Goal: Entertainment & Leisure: Consume media (video, audio)

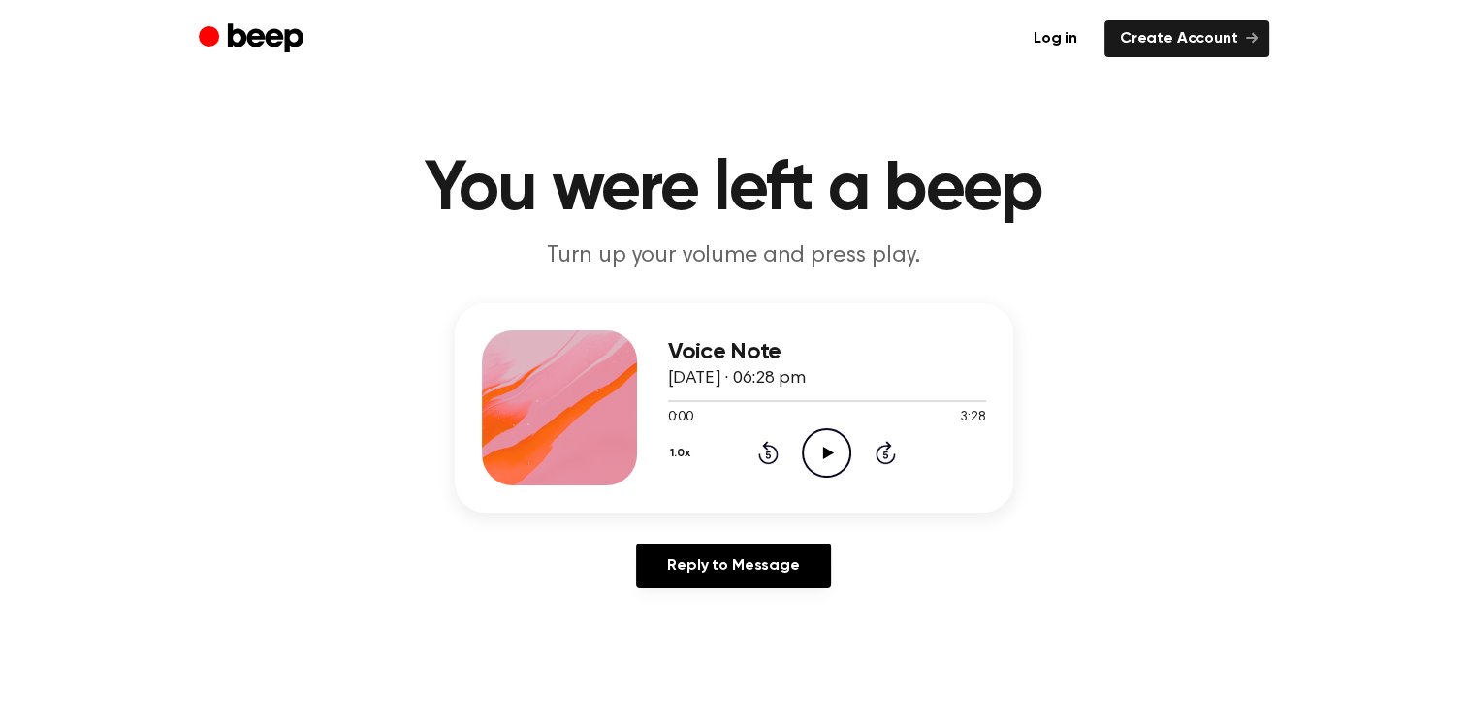
click at [832, 462] on icon "Play Audio" at bounding box center [826, 453] width 49 height 49
click at [823, 456] on icon at bounding box center [826, 453] width 9 height 13
click at [757, 453] on icon "Rewind 5 seconds" at bounding box center [767, 452] width 21 height 25
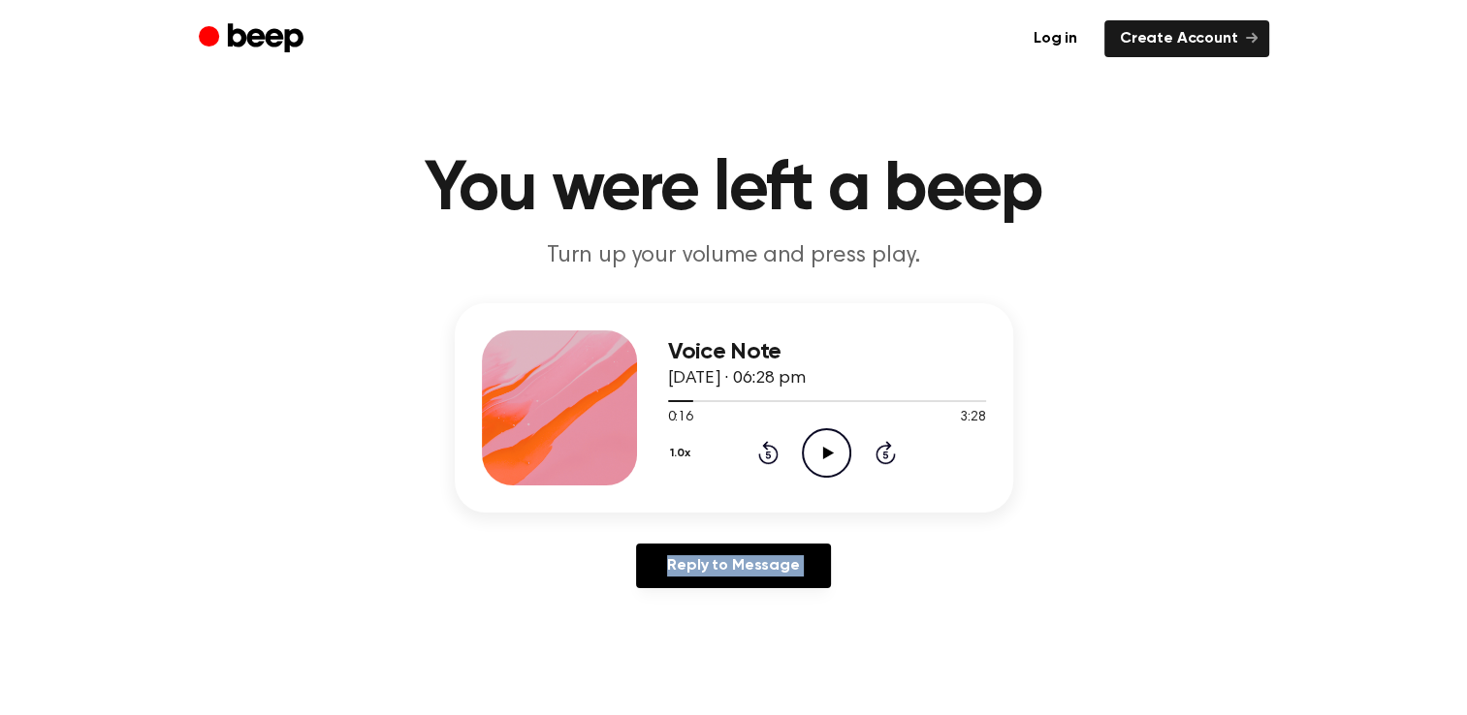
click at [757, 453] on icon "Rewind 5 seconds" at bounding box center [767, 452] width 21 height 25
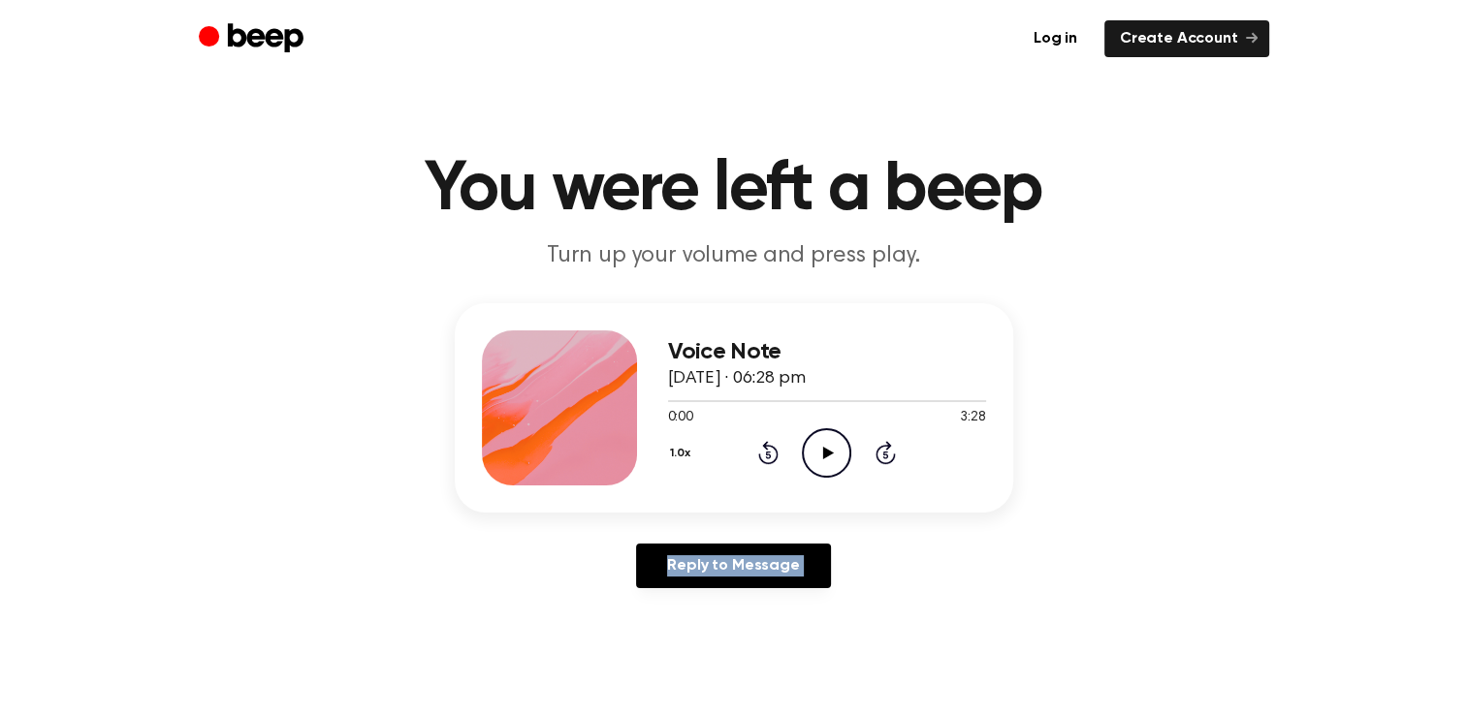
click at [757, 453] on icon "Rewind 5 seconds" at bounding box center [767, 452] width 21 height 25
drag, startPoint x: 757, startPoint y: 453, endPoint x: 834, endPoint y: 457, distance: 76.7
click at [834, 457] on div "1.0x Rewind 5 seconds Play Audio Skip 5 seconds" at bounding box center [827, 453] width 318 height 49
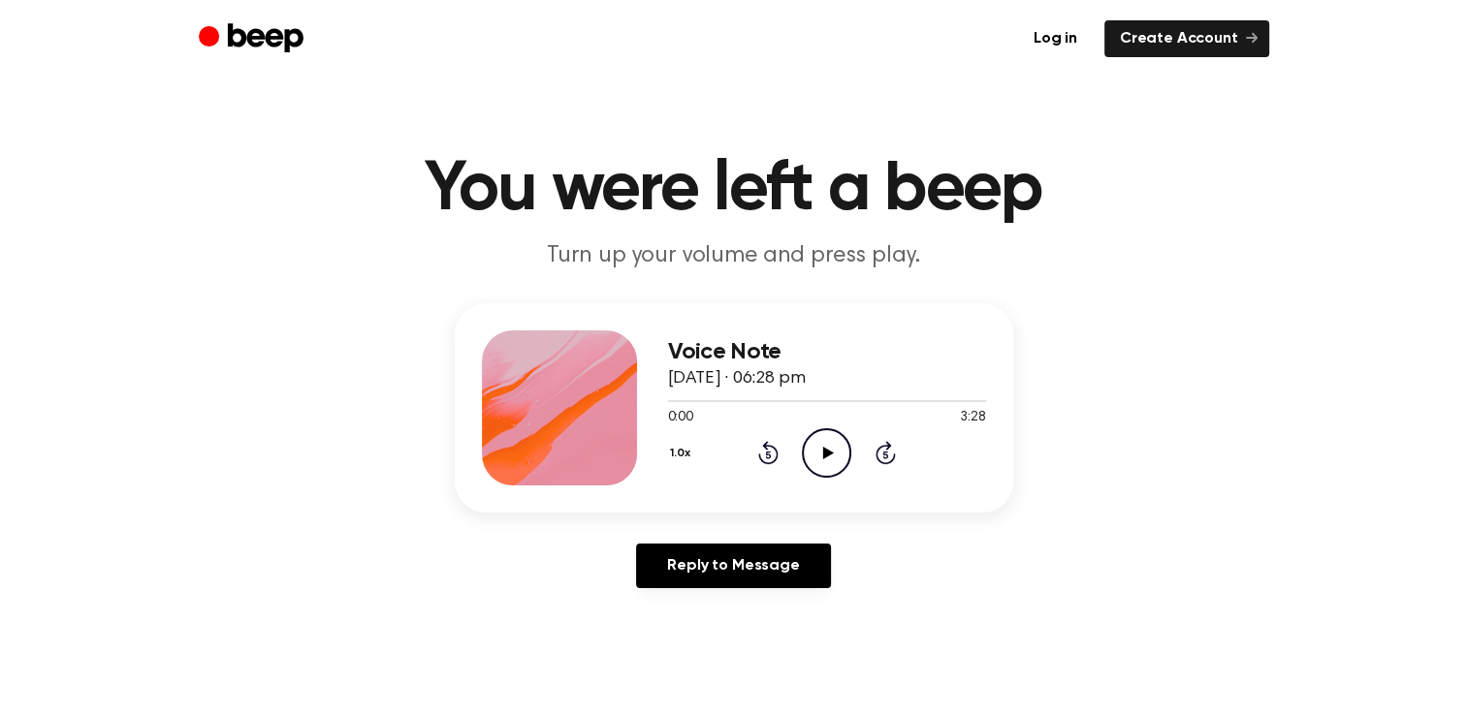
click at [834, 457] on icon "Play Audio" at bounding box center [826, 453] width 49 height 49
click at [918, 402] on div at bounding box center [827, 401] width 318 height 16
click at [853, 400] on div at bounding box center [827, 401] width 318 height 2
click at [683, 401] on div at bounding box center [827, 401] width 318 height 16
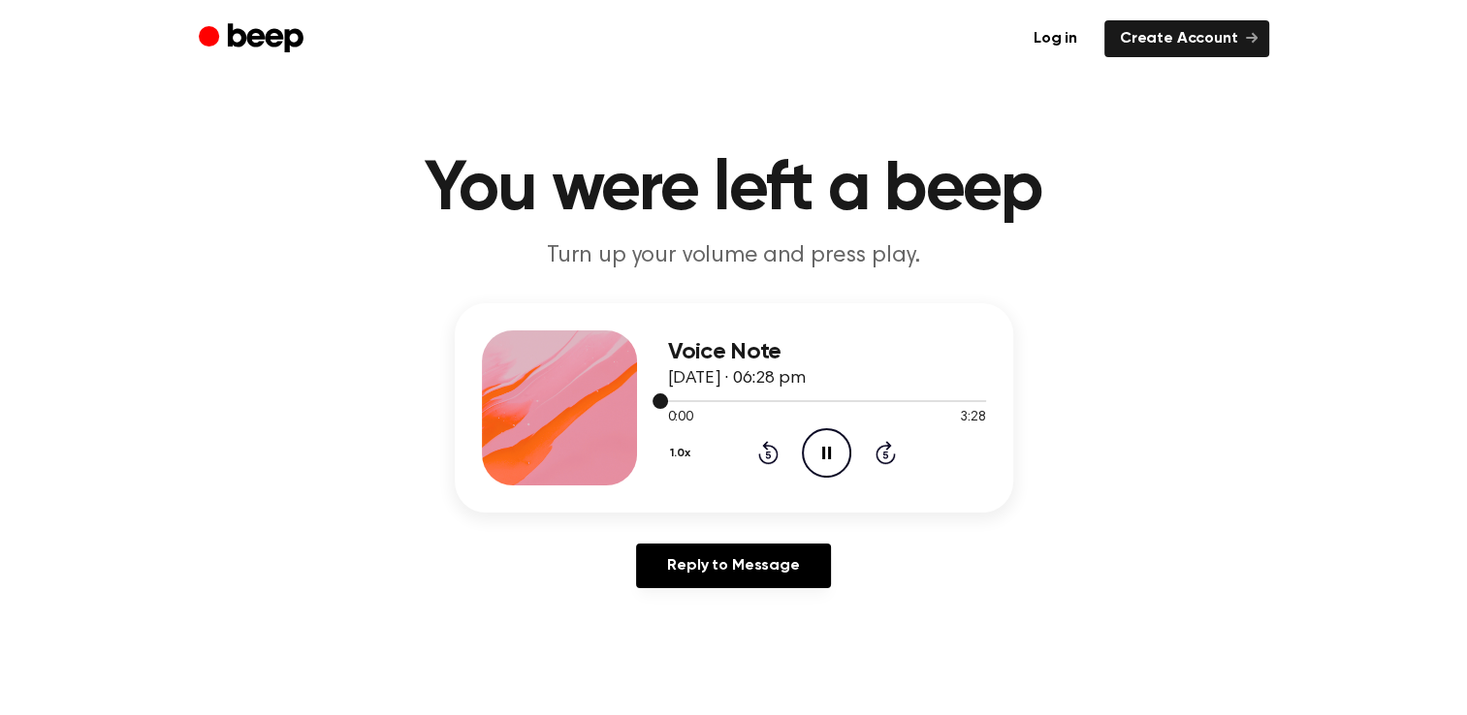
click at [683, 401] on div at bounding box center [827, 401] width 318 height 16
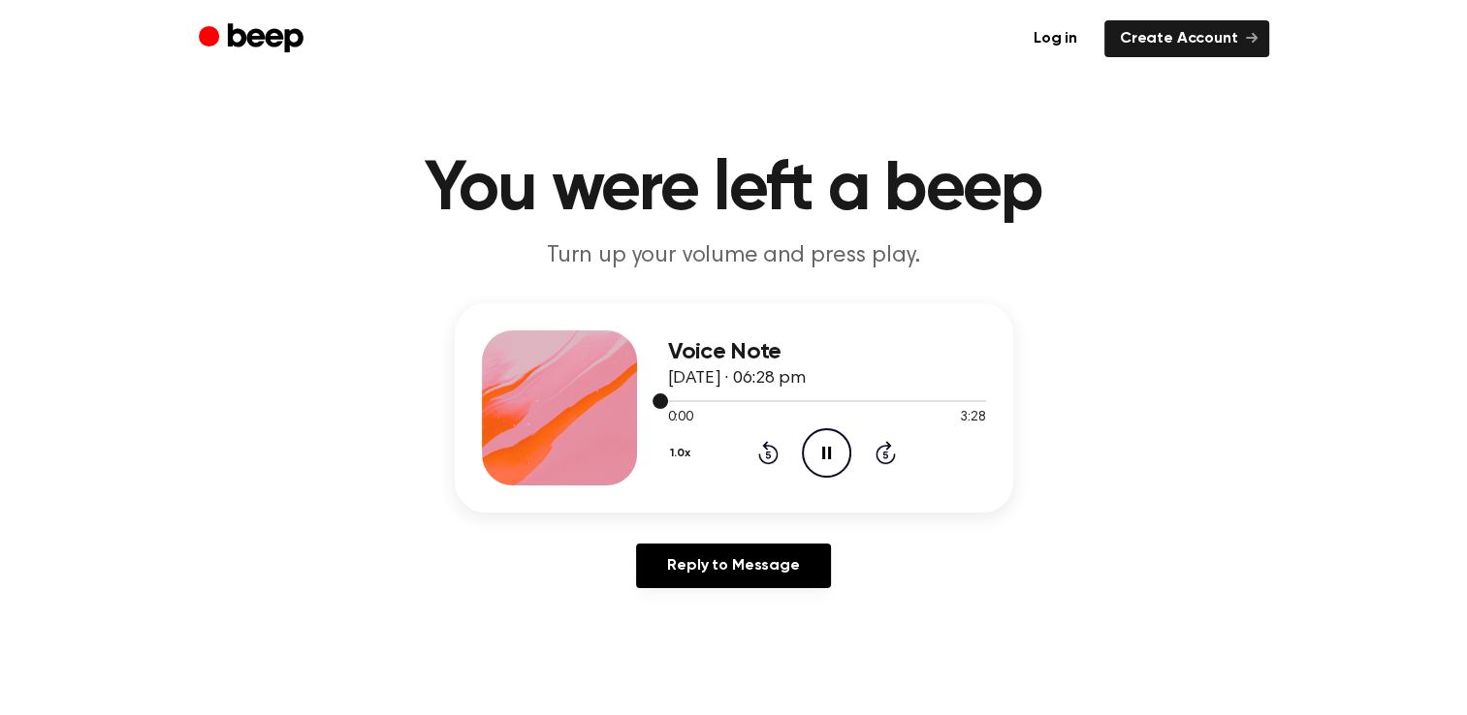
click at [683, 401] on div at bounding box center [827, 401] width 318 height 16
click at [892, 443] on icon "Skip 5 seconds" at bounding box center [884, 452] width 21 height 25
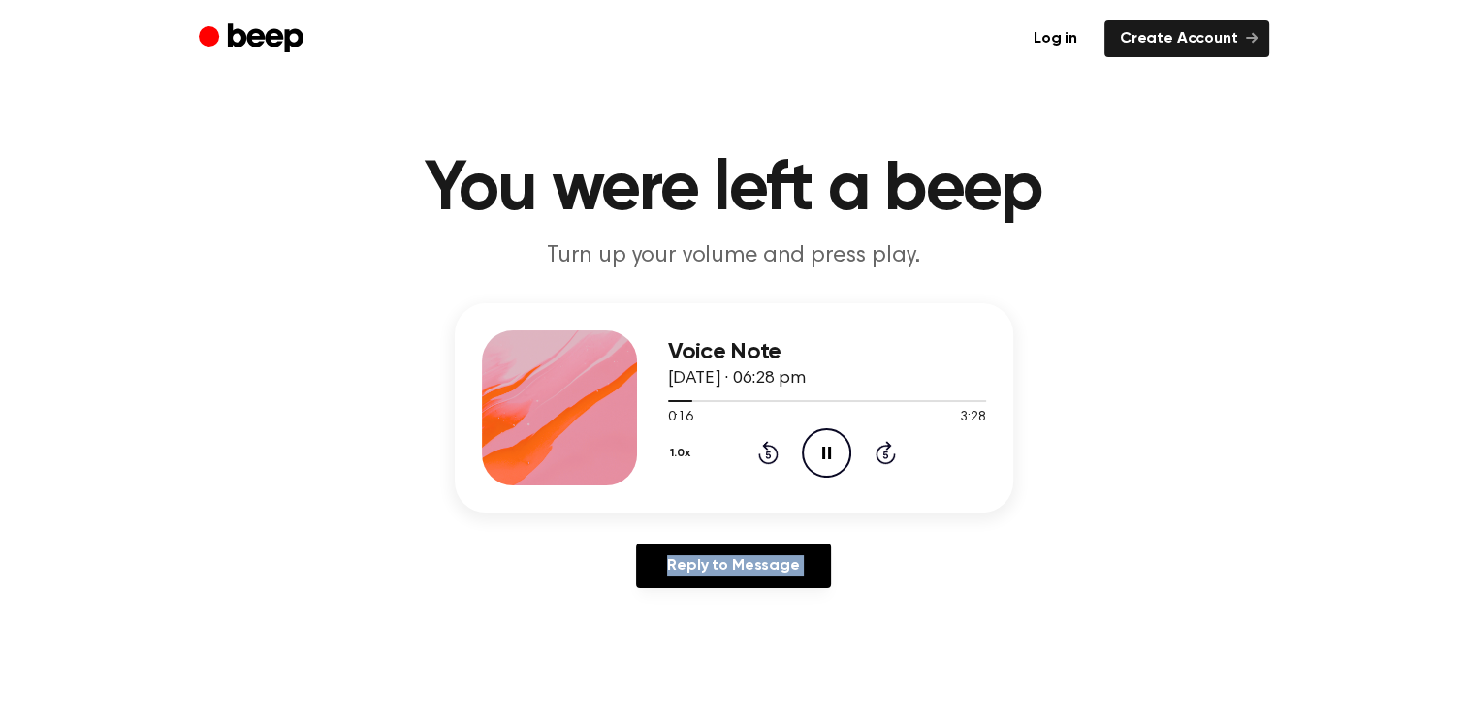
click at [892, 443] on icon "Skip 5 seconds" at bounding box center [884, 452] width 21 height 25
drag, startPoint x: 892, startPoint y: 443, endPoint x: 1005, endPoint y: 513, distance: 133.2
click at [1009, 520] on div "Voice Note 19 July 2025 · 06:28 pm 0:22 3:28 Your browser does not support the …" at bounding box center [733, 453] width 1420 height 301
click at [888, 461] on icon at bounding box center [885, 452] width 20 height 23
click at [766, 566] on link "Reply to Message" at bounding box center [733, 566] width 194 height 45
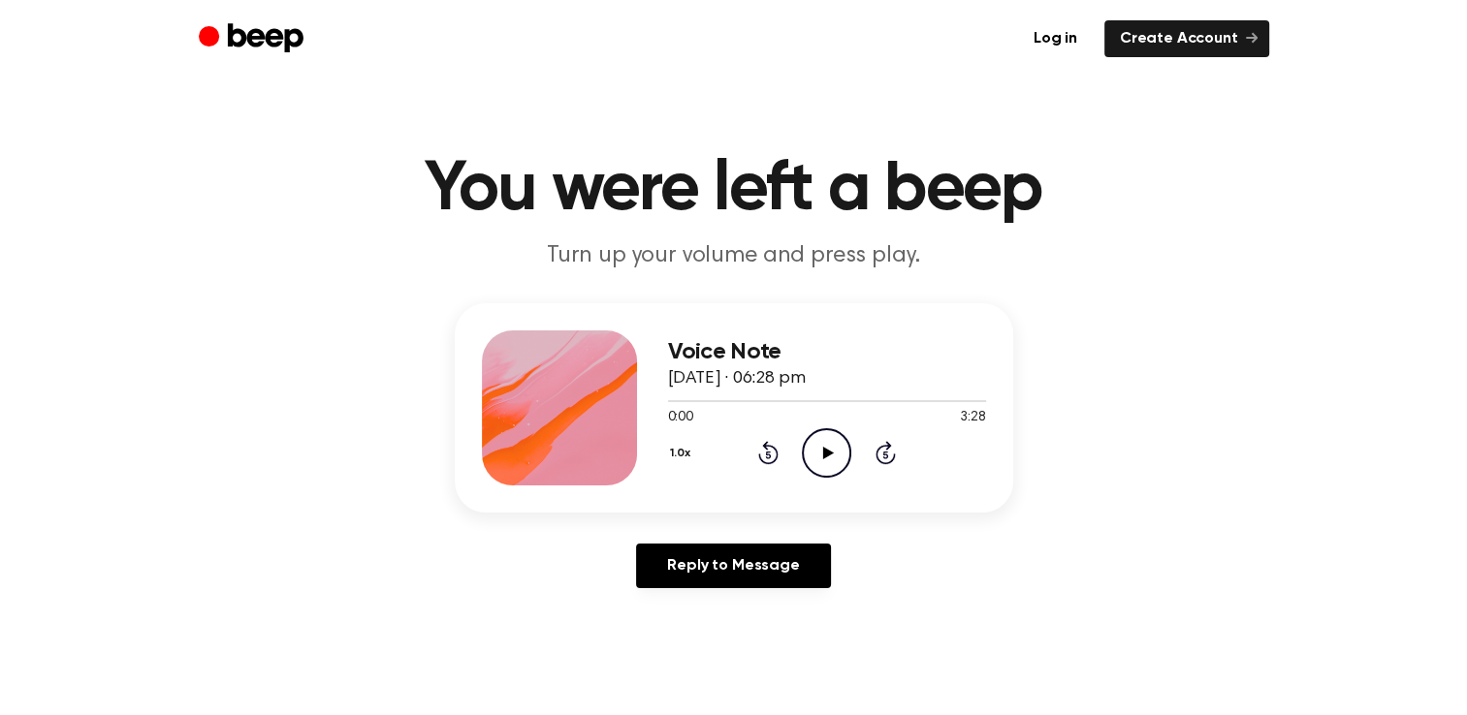
click at [835, 448] on icon "Play Audio" at bounding box center [826, 453] width 49 height 49
click at [679, 452] on button "1.0x" at bounding box center [683, 453] width 30 height 33
click at [716, 615] on li "1.2x" at bounding box center [705, 606] width 75 height 36
click at [819, 450] on icon "Pause Audio" at bounding box center [826, 453] width 49 height 49
click at [819, 448] on icon "Play Audio" at bounding box center [826, 453] width 49 height 49
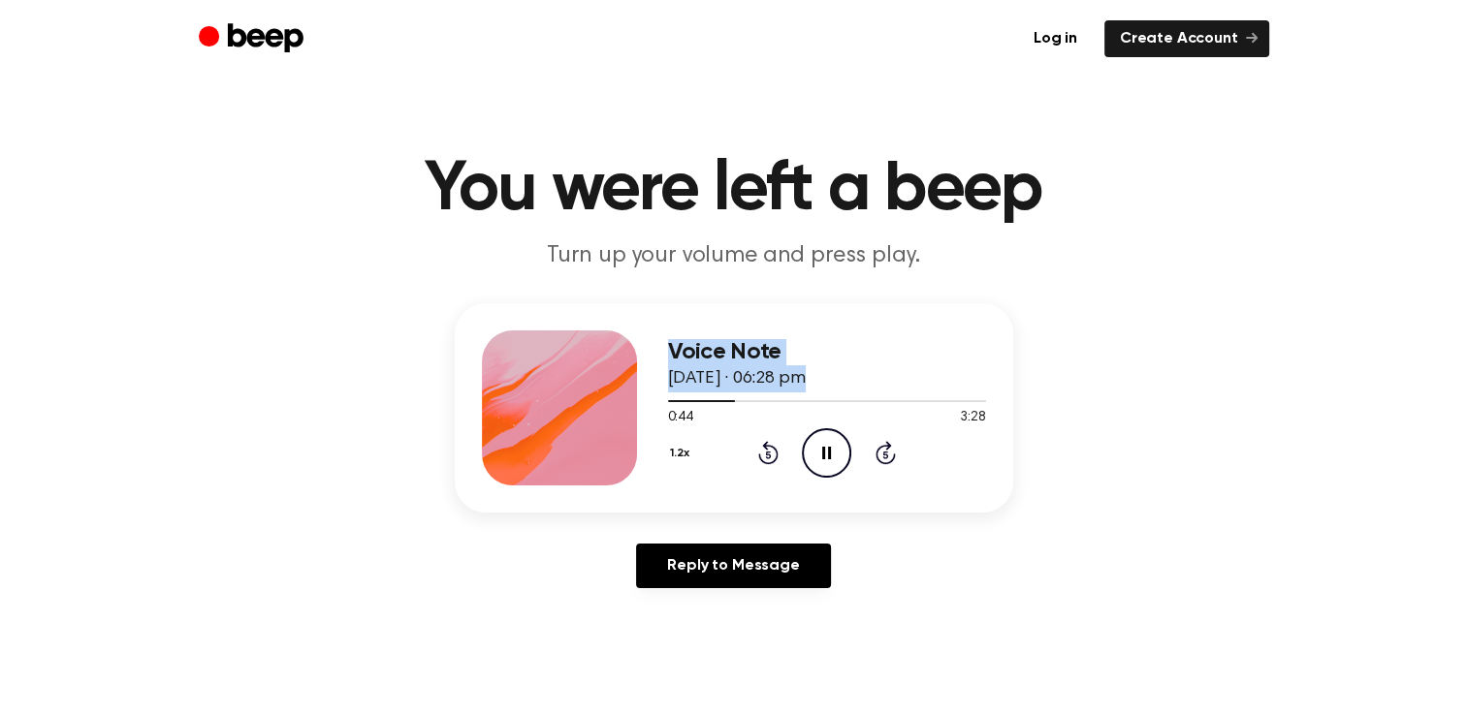
drag, startPoint x: 723, startPoint y: 396, endPoint x: 589, endPoint y: 405, distance: 134.1
click at [589, 405] on div "Voice Note 19 July 2025 · 06:28 pm 0:44 3:28 Your browser does not support the …" at bounding box center [734, 407] width 558 height 209
click at [962, 518] on div "Voice Note 19 July 2025 · 06:28 pm 0:45 3:28 Your browser does not support the …" at bounding box center [733, 453] width 1420 height 301
click at [680, 449] on button "1.2x" at bounding box center [682, 453] width 29 height 33
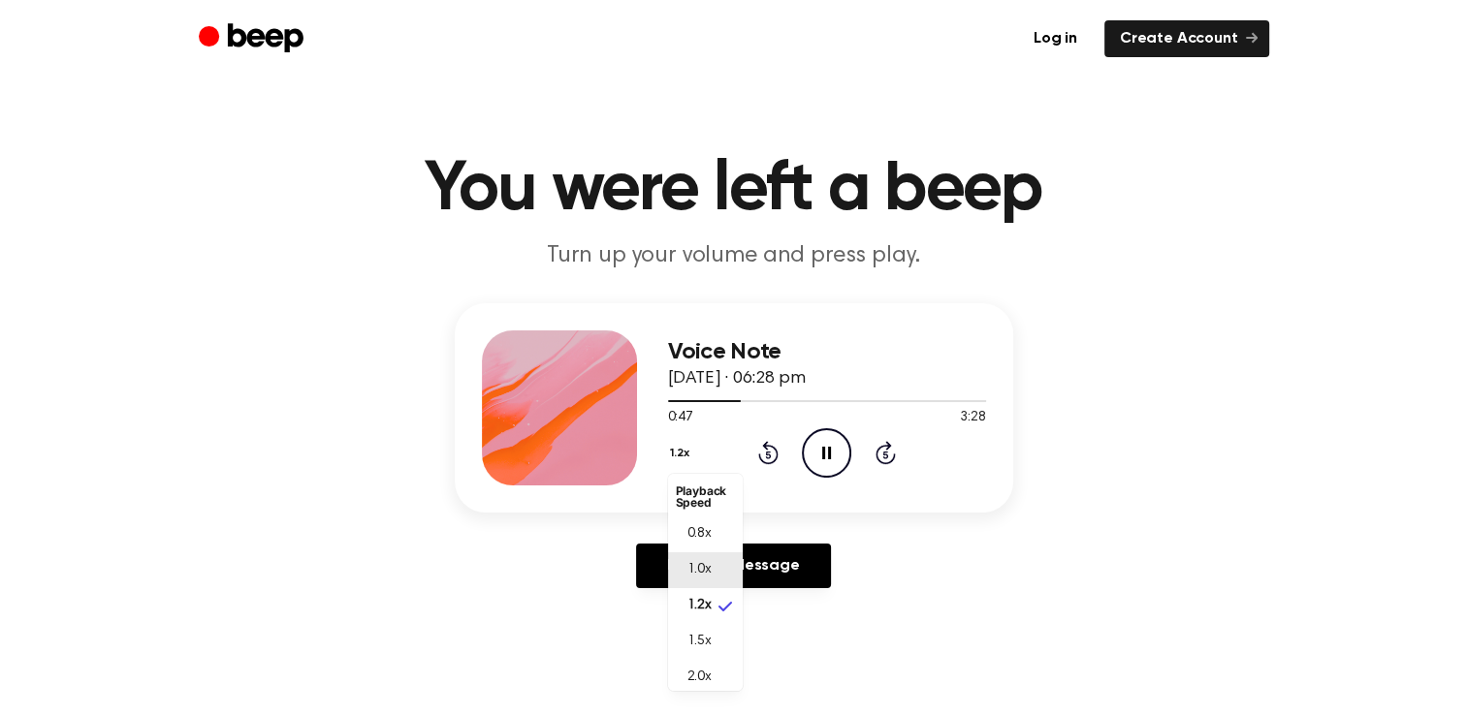
click at [704, 560] on span "1.0x" at bounding box center [699, 570] width 24 height 20
click at [837, 438] on icon "Pause Audio" at bounding box center [826, 453] width 49 height 49
click at [808, 455] on icon "Play Audio" at bounding box center [826, 453] width 49 height 49
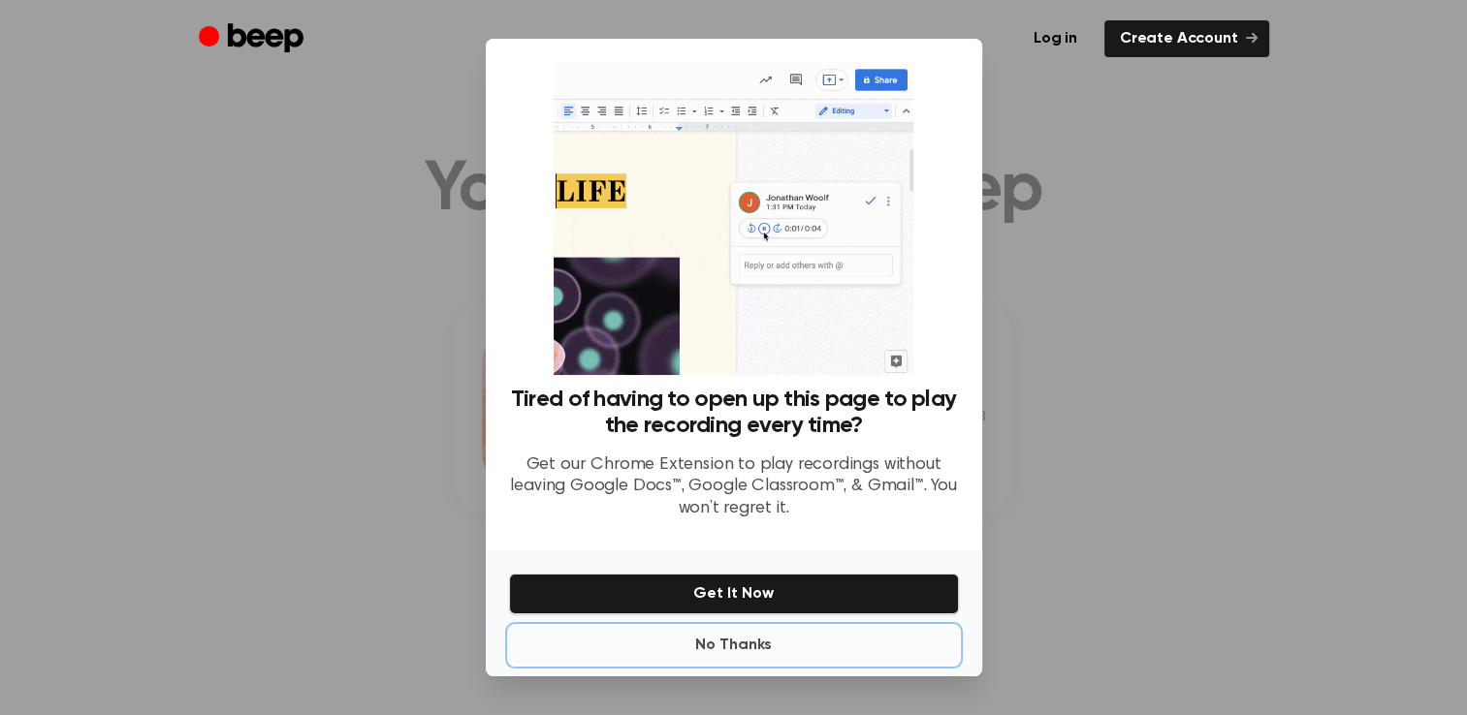
click at [717, 638] on button "No Thanks" at bounding box center [734, 645] width 450 height 39
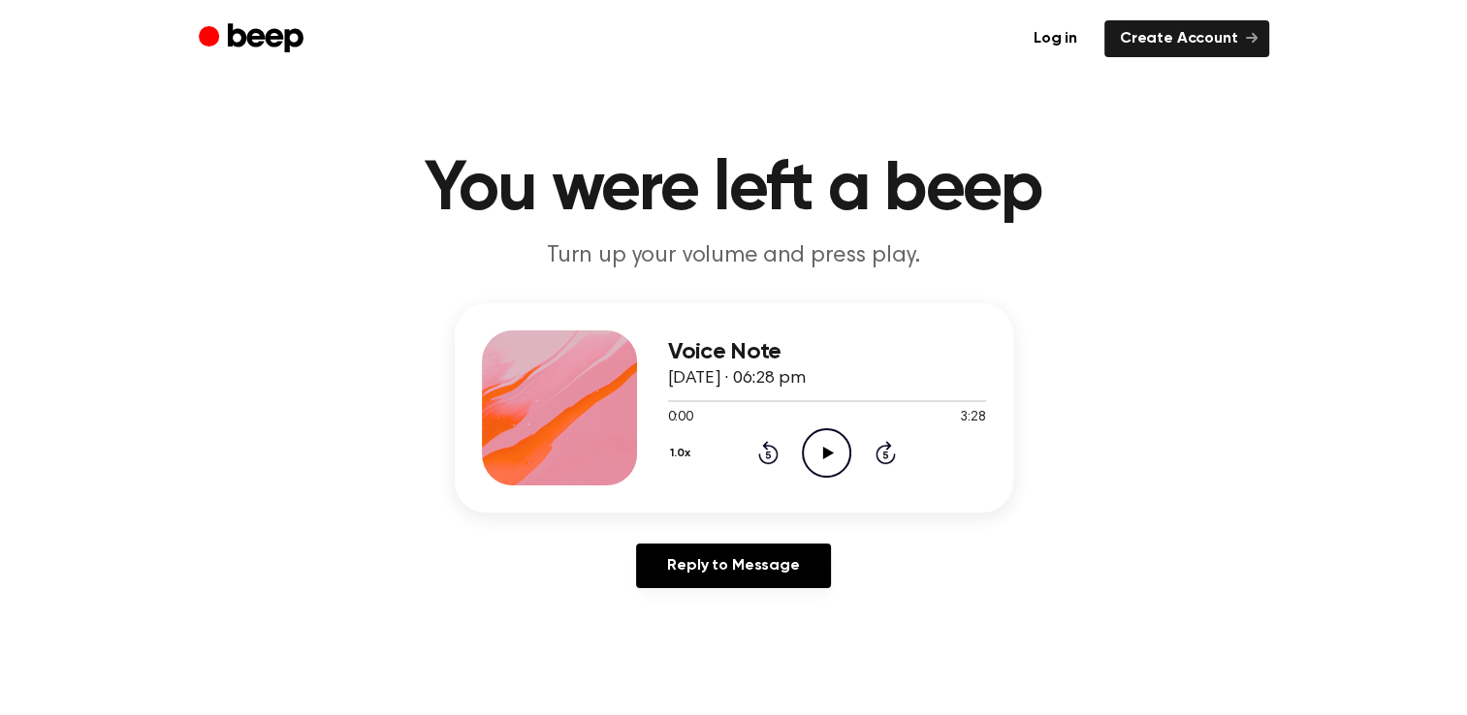
click at [831, 444] on icon "Play Audio" at bounding box center [826, 453] width 49 height 49
click at [816, 452] on icon "Pause Audio" at bounding box center [826, 453] width 49 height 49
click at [1161, 42] on link "Create Account" at bounding box center [1186, 38] width 165 height 37
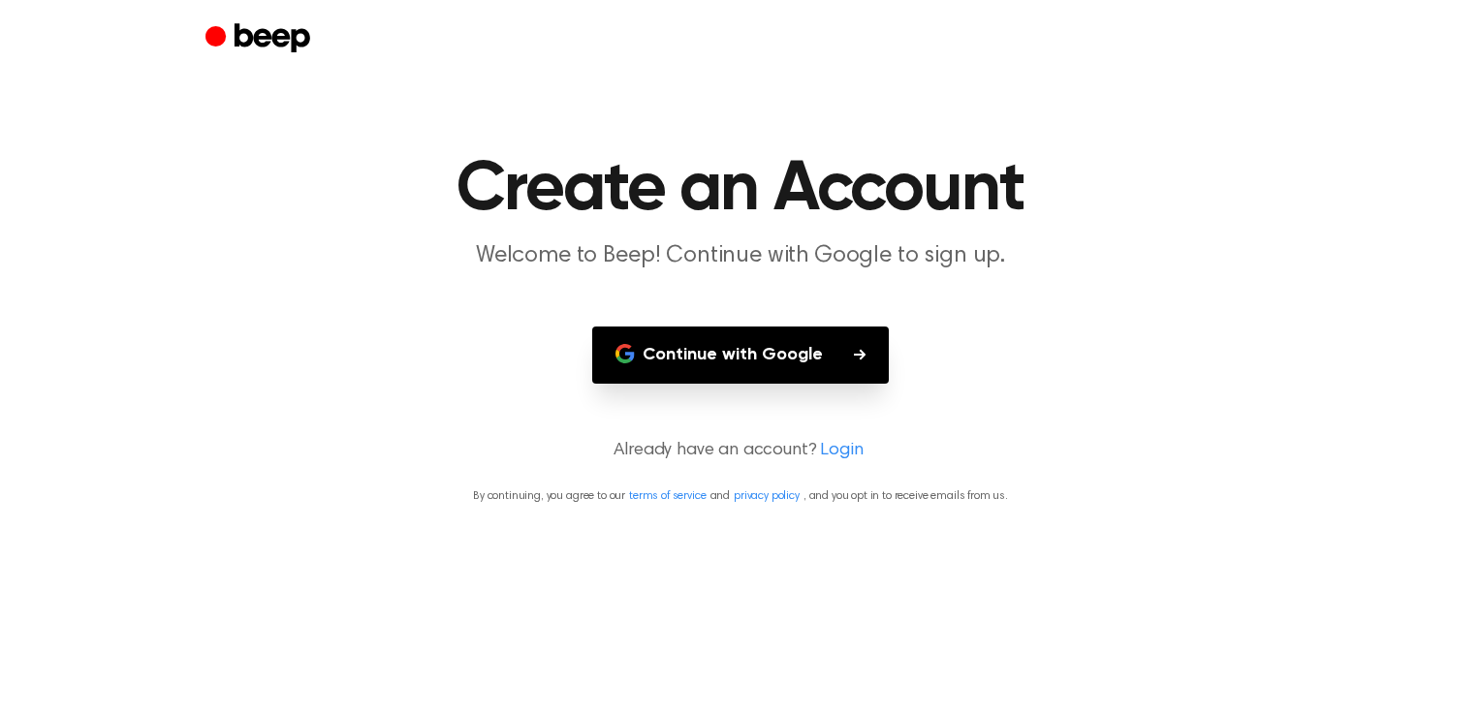
click at [787, 359] on button "Continue with Google" at bounding box center [740, 355] width 297 height 57
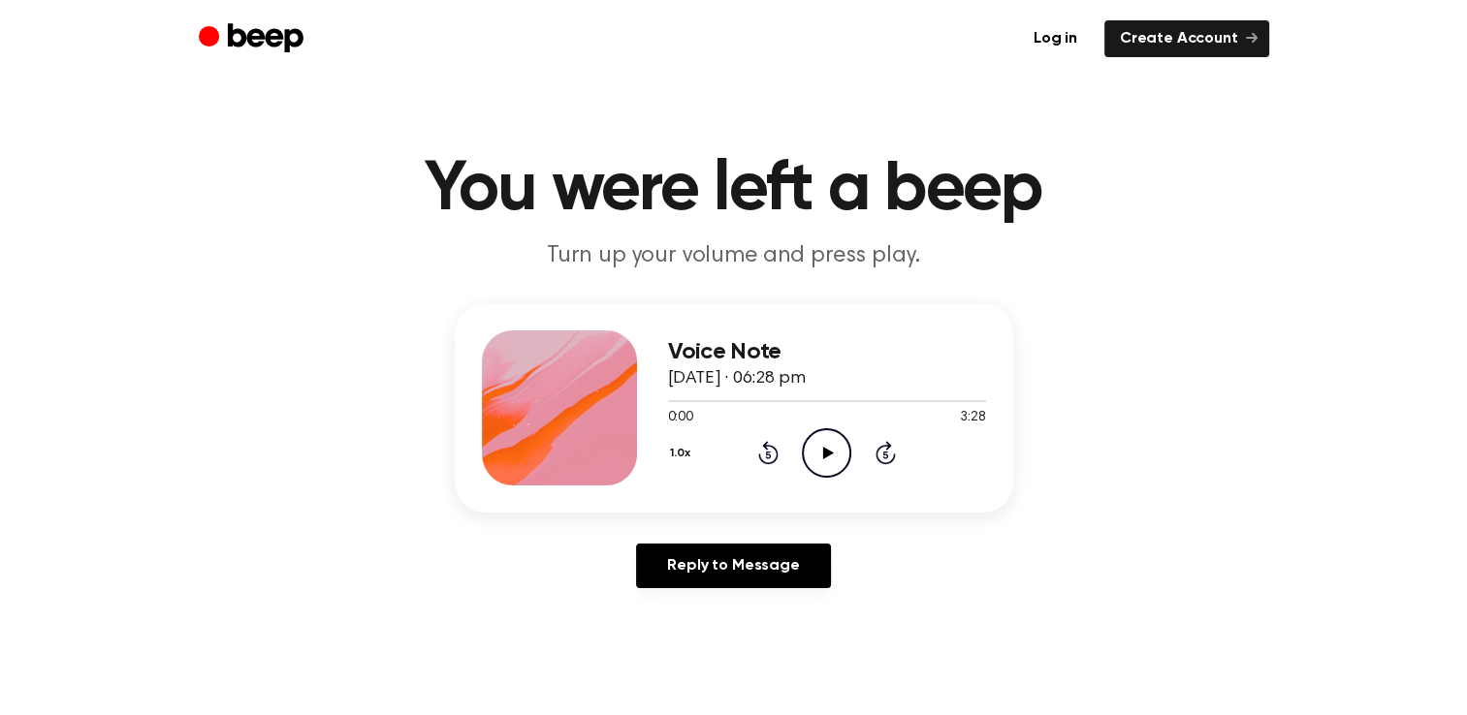
click at [829, 447] on icon "Play Audio" at bounding box center [826, 453] width 49 height 49
click at [819, 446] on icon "Pause Audio" at bounding box center [826, 453] width 49 height 49
click at [820, 445] on icon "Play Audio" at bounding box center [826, 453] width 49 height 49
click at [843, 451] on icon "Play Audio" at bounding box center [826, 453] width 49 height 49
click at [819, 458] on icon "Play Audio" at bounding box center [826, 453] width 49 height 49
